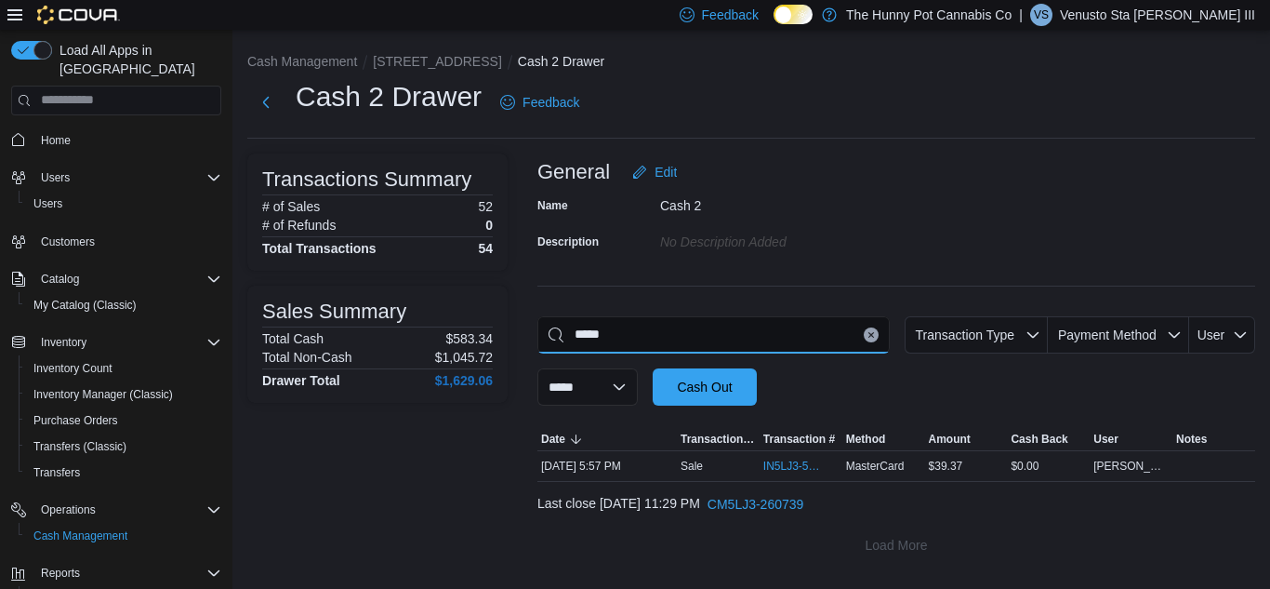
click at [675, 342] on input "*****" at bounding box center [714, 334] width 352 height 37
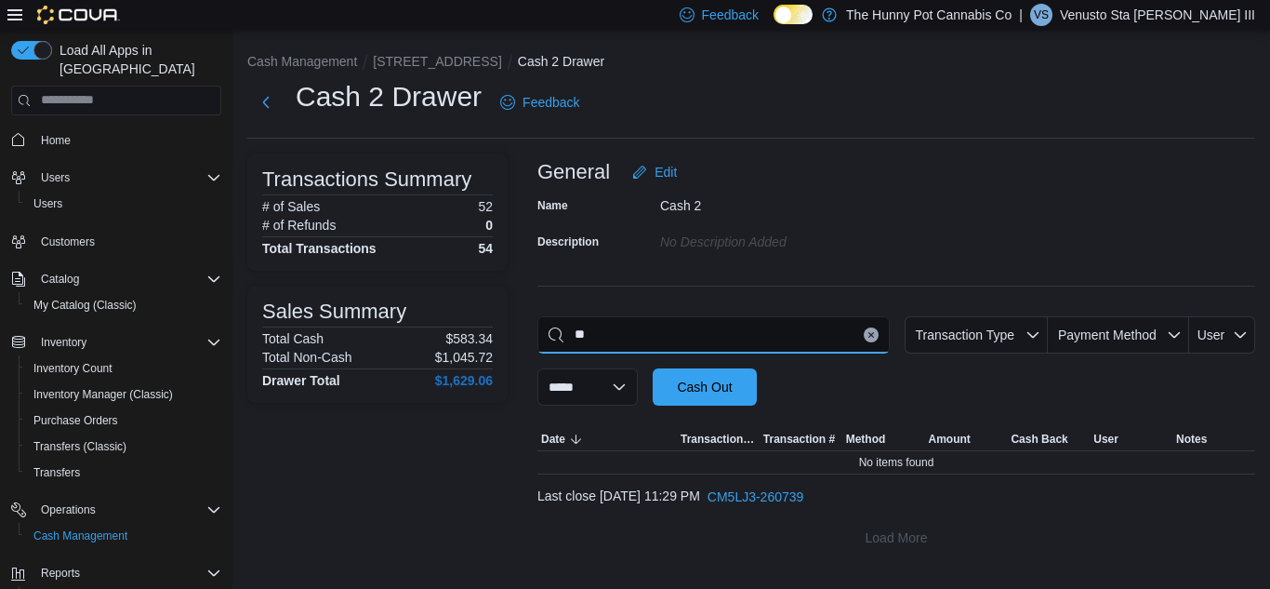
type input "*"
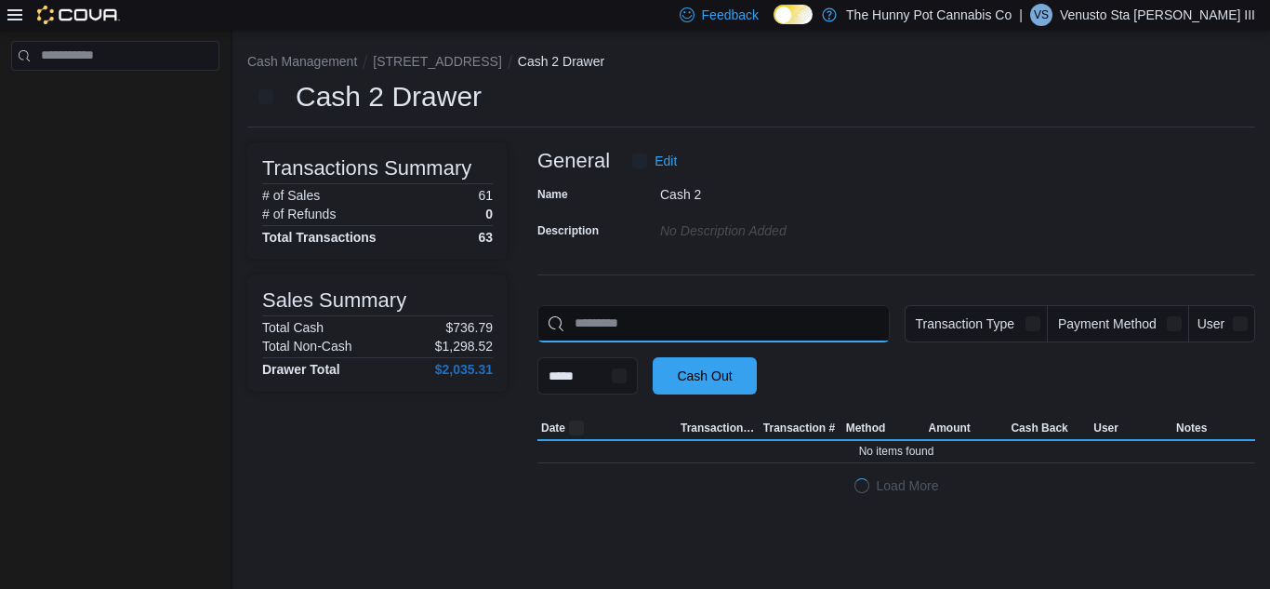
click at [689, 322] on input "This is a search bar. As you type, the results lower in the page will automatic…" at bounding box center [714, 323] width 352 height 37
click at [700, 330] on input "This is a search bar. As you type, the results lower in the page will automatic…" at bounding box center [714, 323] width 352 height 37
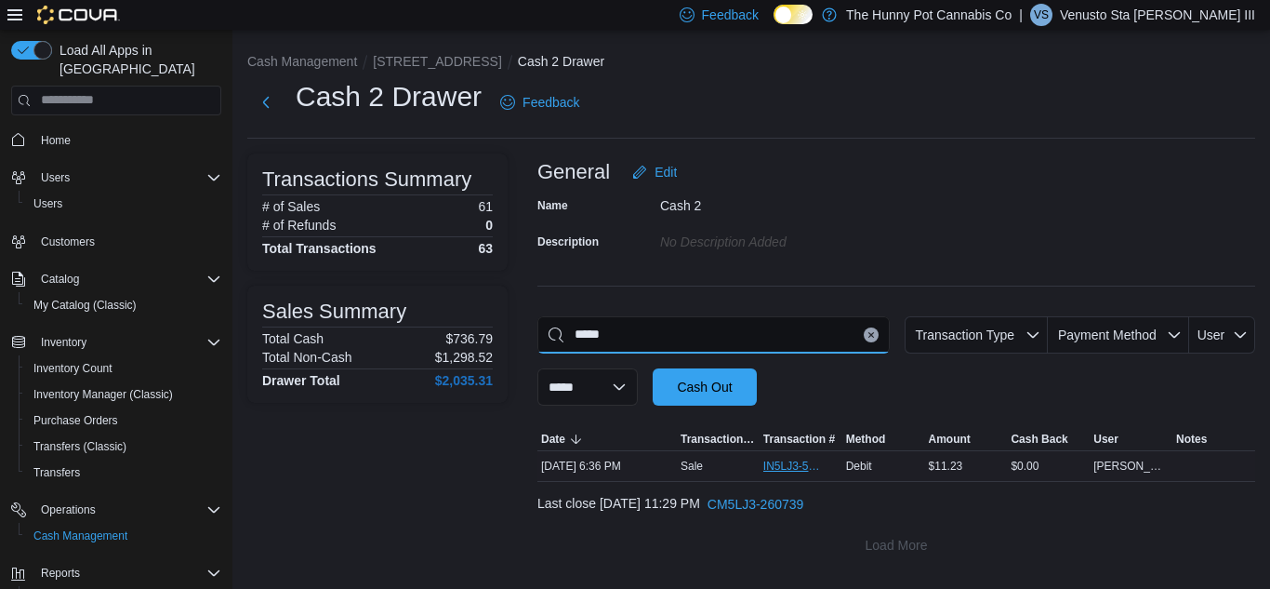
type input "*****"
click at [783, 470] on span "IN5LJ3-5752235" at bounding box center [792, 466] width 57 height 15
click at [815, 463] on span "IN5LJ3-5752235" at bounding box center [792, 466] width 57 height 15
click at [865, 471] on span "Debit" at bounding box center [859, 466] width 26 height 15
click at [794, 471] on span "IN5LJ3-5752235" at bounding box center [792, 466] width 57 height 15
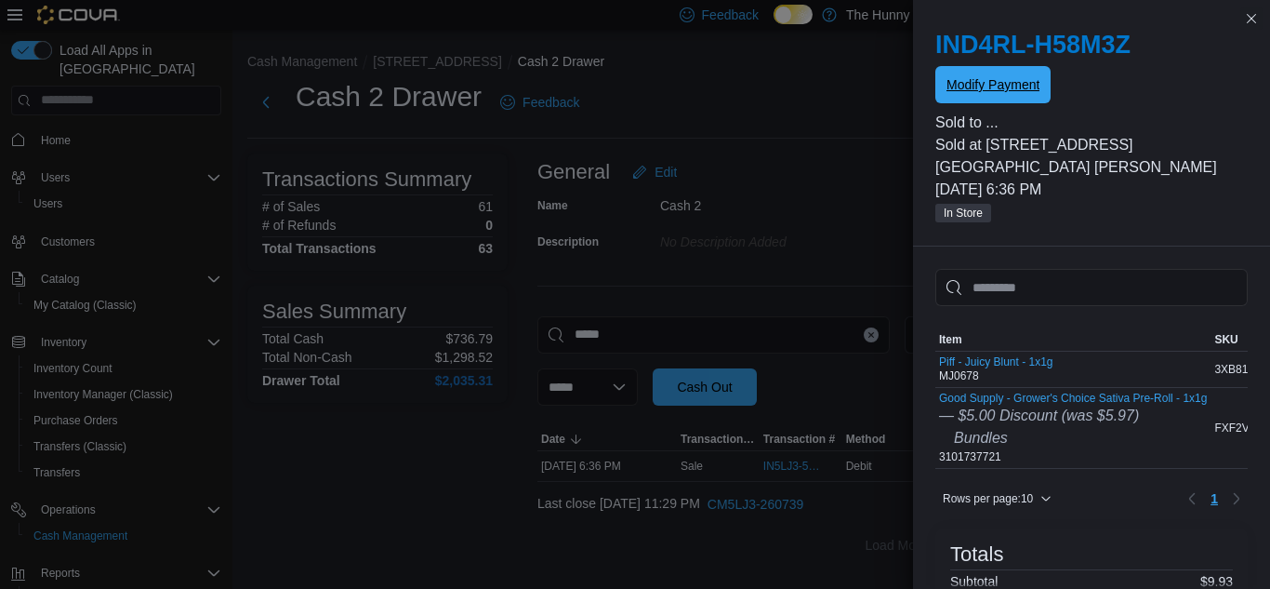
click at [1004, 92] on span "Modify Payment" at bounding box center [993, 84] width 93 height 19
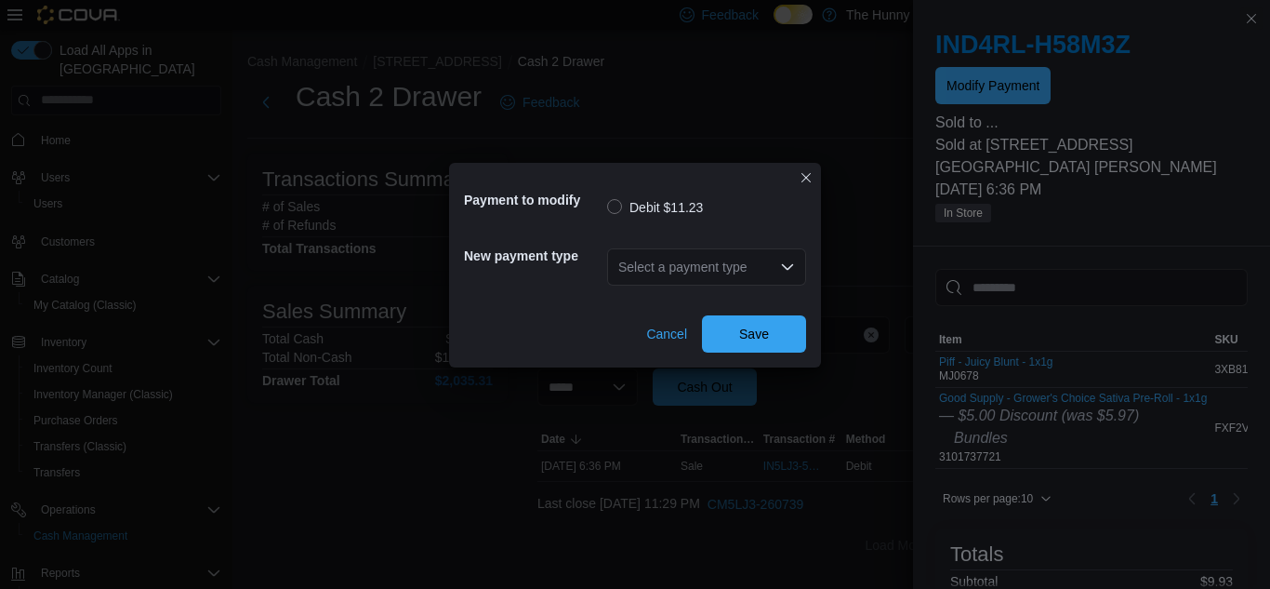
click at [700, 264] on div "Select a payment type" at bounding box center [706, 266] width 199 height 37
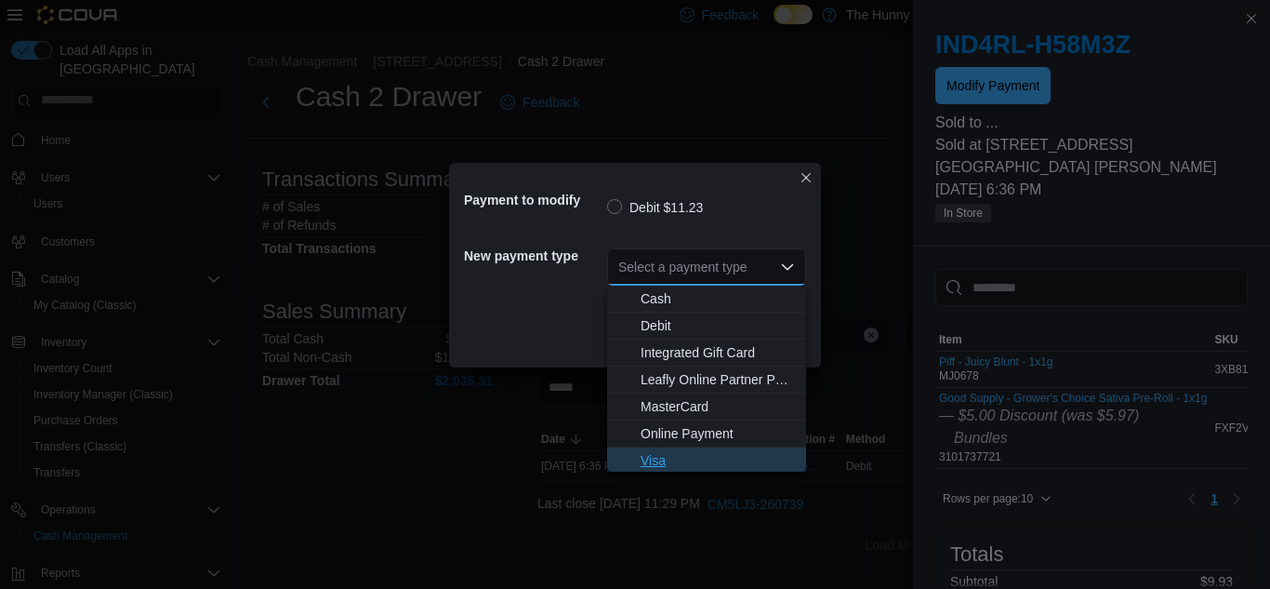
click at [662, 467] on span "Visa" at bounding box center [718, 460] width 154 height 19
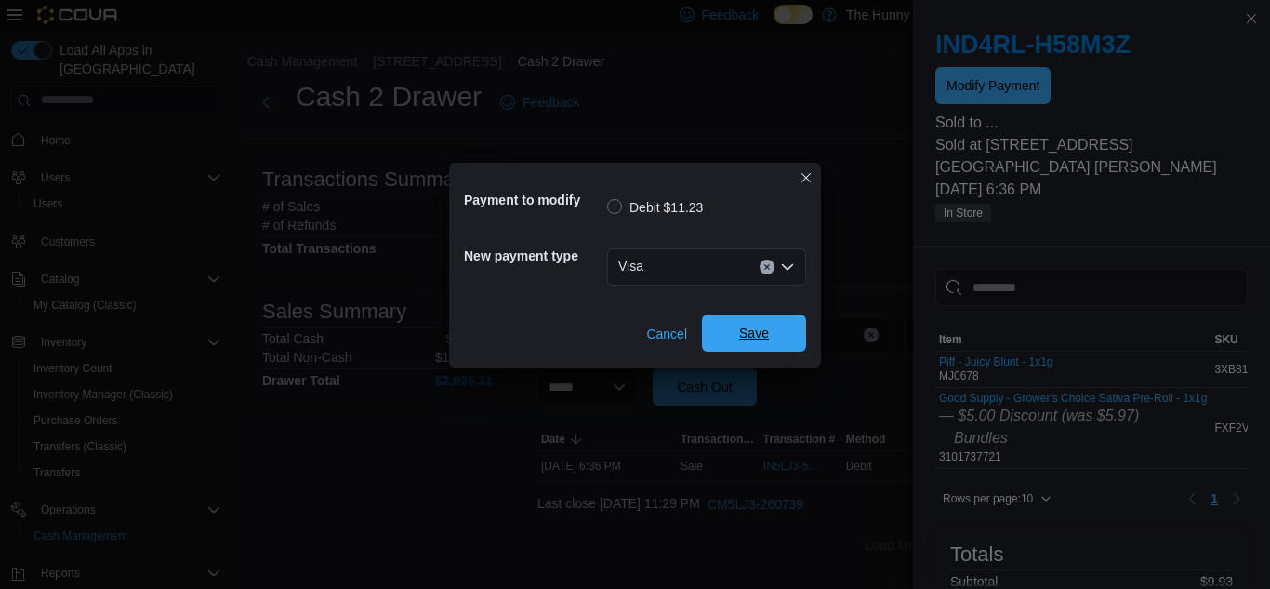
click at [751, 336] on span "Save" at bounding box center [754, 333] width 30 height 19
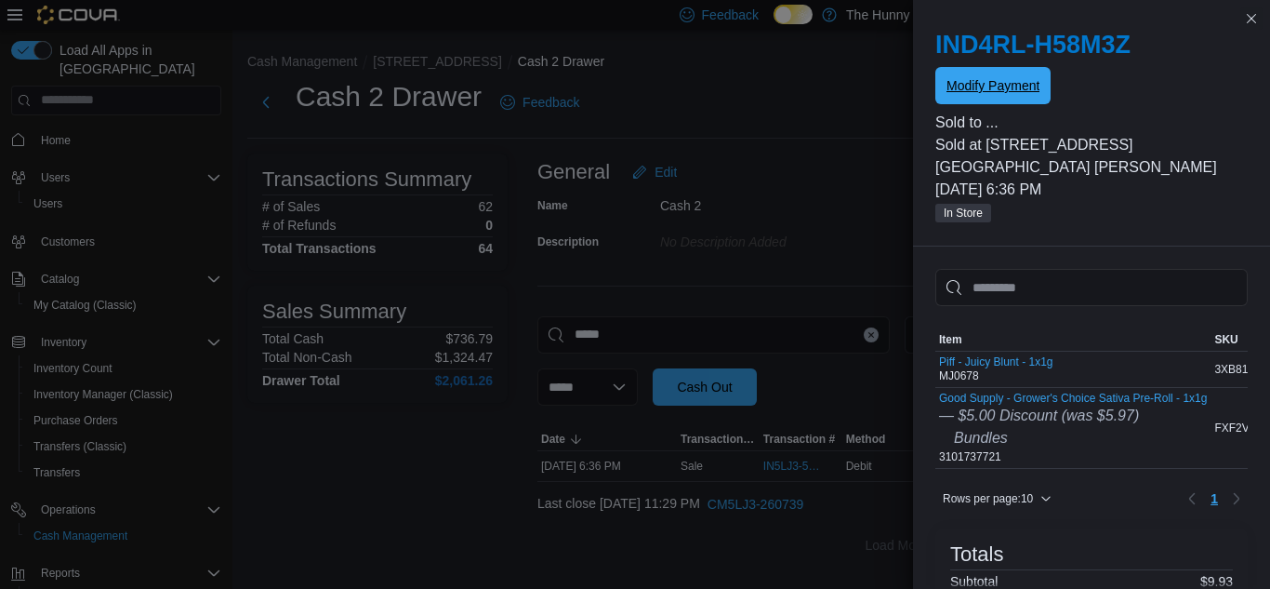
click at [936, 67] on button "Modify Payment" at bounding box center [993, 85] width 115 height 37
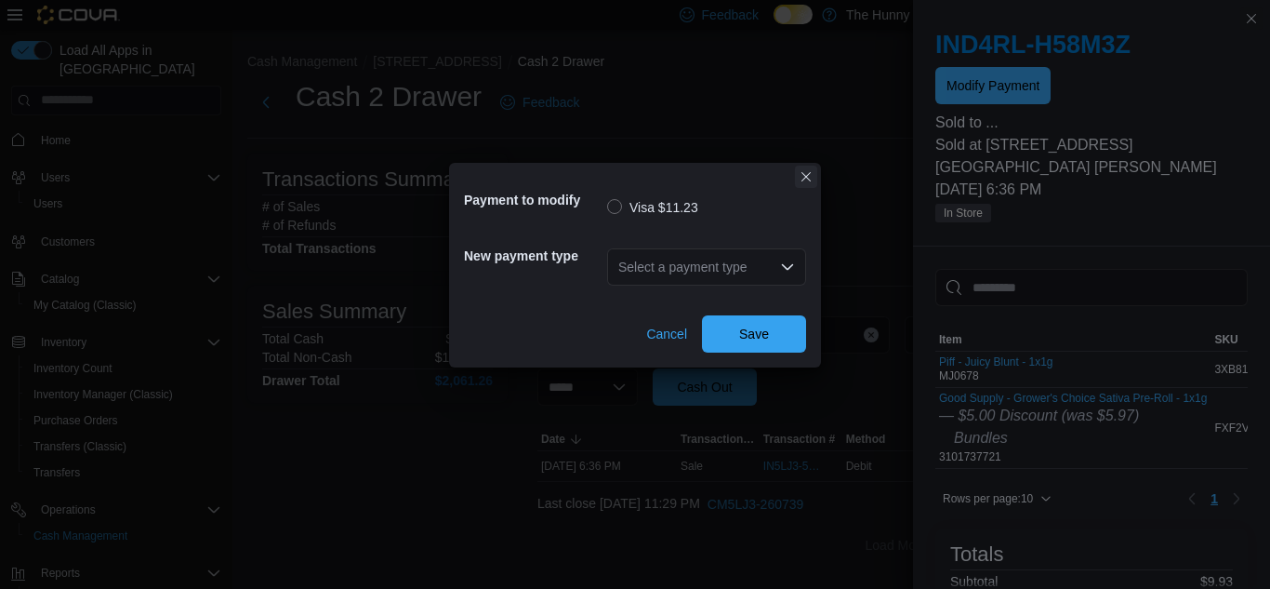
click at [806, 179] on button "Closes this modal window" at bounding box center [806, 177] width 22 height 22
